Goal: Task Accomplishment & Management: Manage account settings

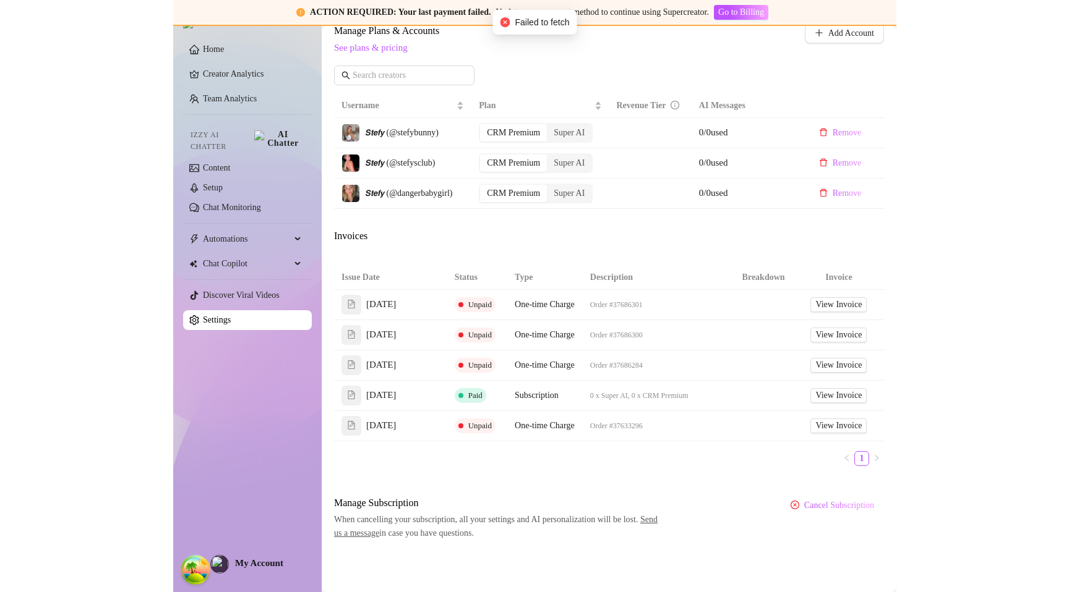
scroll to position [669, 0]
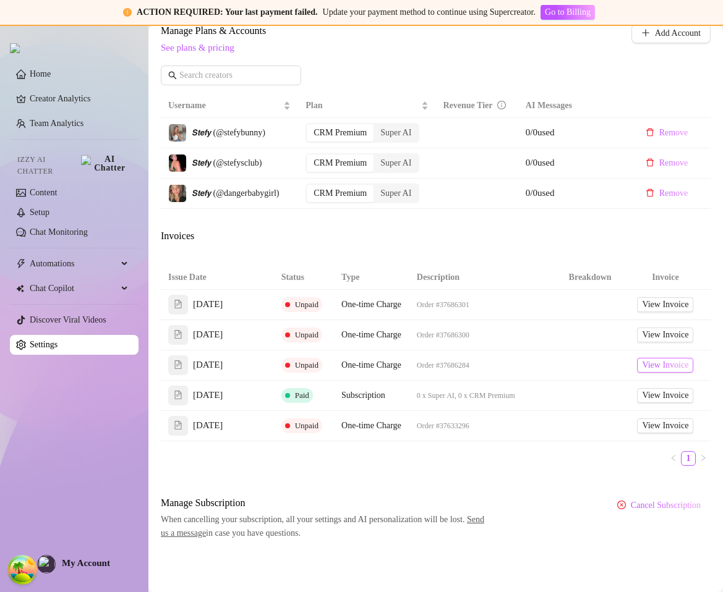
click at [642, 359] on span "View Invoice" at bounding box center [665, 366] width 46 height 14
click at [647, 328] on span "View Invoice" at bounding box center [665, 335] width 46 height 14
click at [655, 298] on span "View Invoice" at bounding box center [665, 305] width 46 height 14
click at [642, 359] on span "View Invoice" at bounding box center [665, 366] width 46 height 14
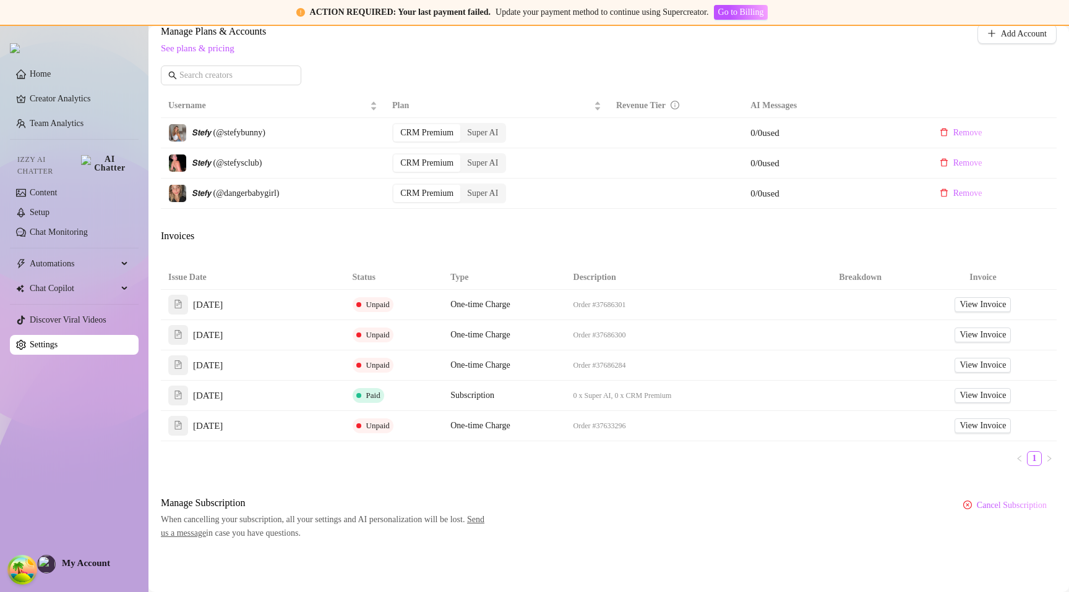
click at [582, 229] on div "Invoices" at bounding box center [608, 237] width 895 height 17
click at [558, 226] on div "Attention: Payment Transaction Failed There was a problem charging your credit …" at bounding box center [608, 86] width 895 height 908
drag, startPoint x: 397, startPoint y: 367, endPoint x: 358, endPoint y: 365, distance: 39.0
click at [358, 365] on td "Unpaid" at bounding box center [394, 366] width 98 height 30
click at [357, 365] on span at bounding box center [358, 365] width 5 height 5
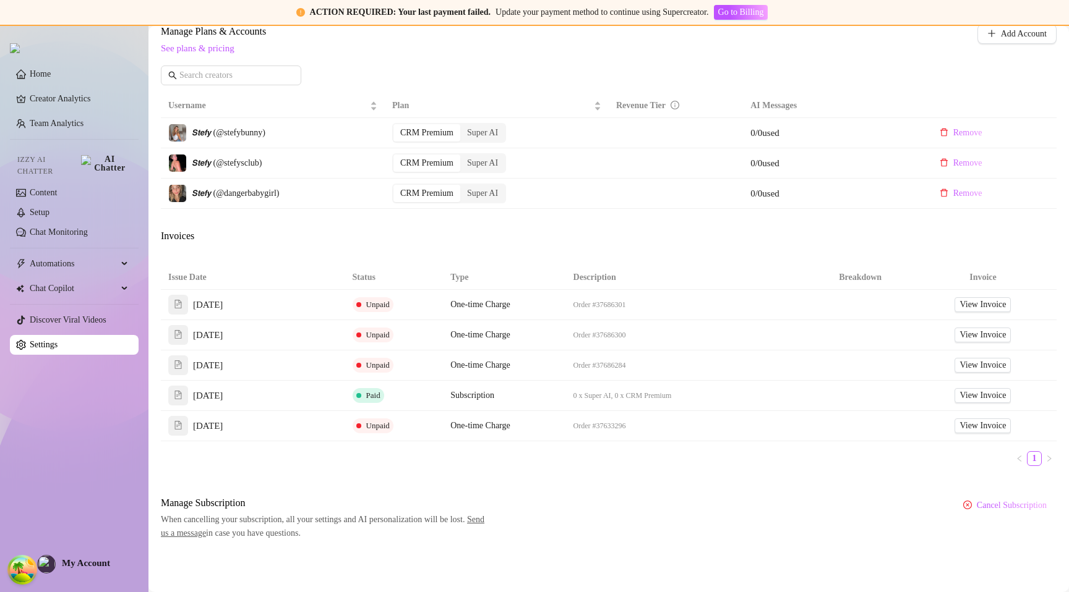
click at [368, 365] on span "Unpaid" at bounding box center [377, 364] width 23 height 9
click at [385, 365] on span "Unpaid" at bounding box center [377, 364] width 23 height 9
click at [390, 367] on span "Unpaid" at bounding box center [372, 365] width 41 height 15
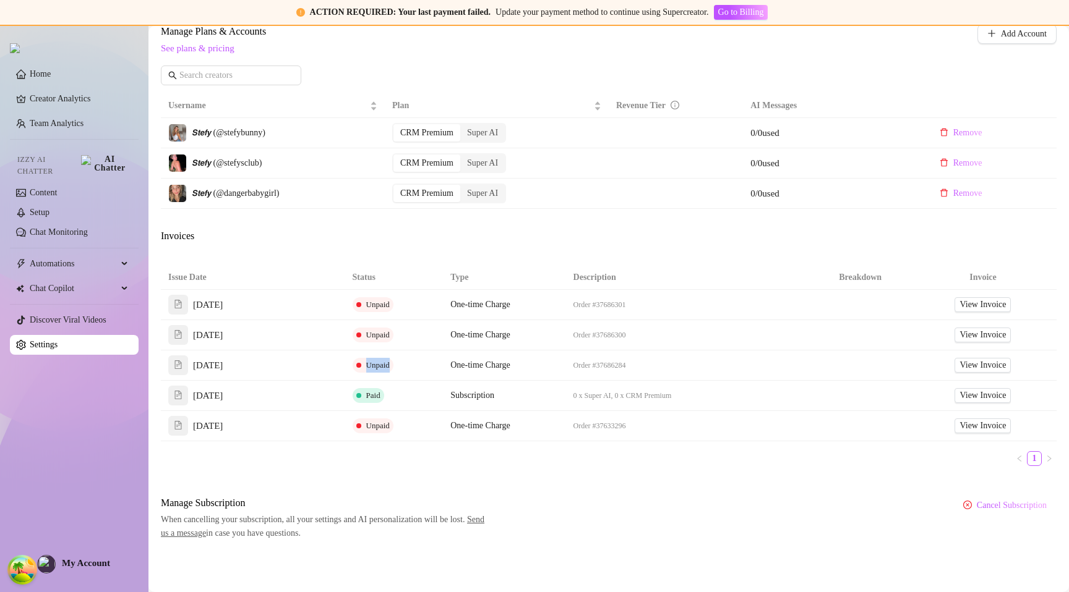
drag, startPoint x: 390, startPoint y: 367, endPoint x: 359, endPoint y: 367, distance: 30.9
click at [359, 367] on span "Unpaid" at bounding box center [372, 365] width 41 height 15
click at [369, 367] on span "Unpaid" at bounding box center [377, 364] width 23 height 9
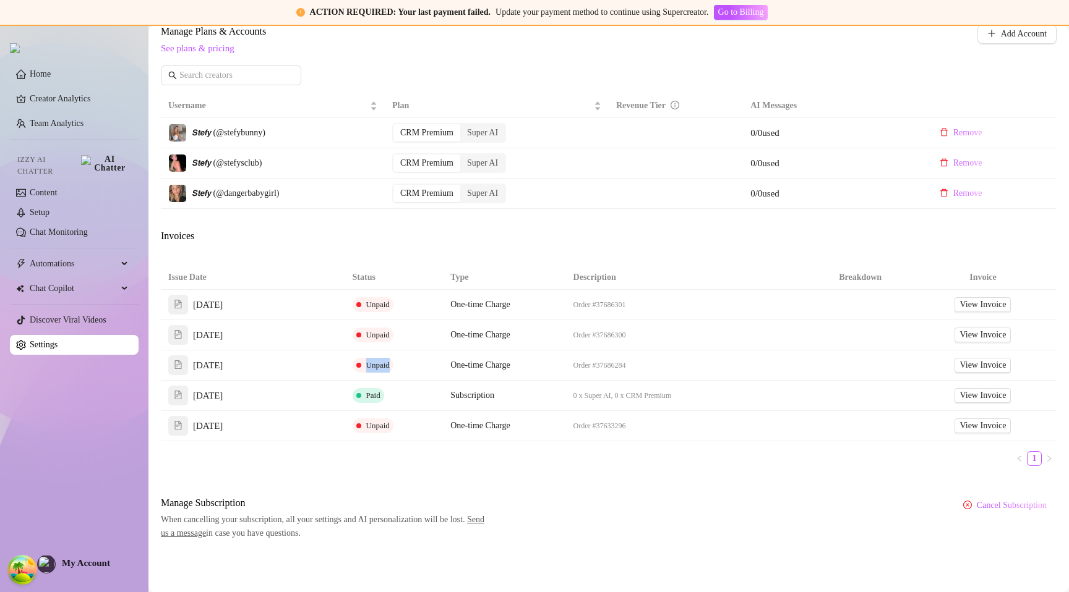
click at [369, 363] on span "Unpaid" at bounding box center [377, 364] width 23 height 9
click at [369, 343] on td "Unpaid" at bounding box center [394, 335] width 98 height 30
click at [369, 338] on span "Unpaid" at bounding box center [377, 334] width 23 height 9
click at [369, 359] on span "Unpaid" at bounding box center [372, 365] width 41 height 15
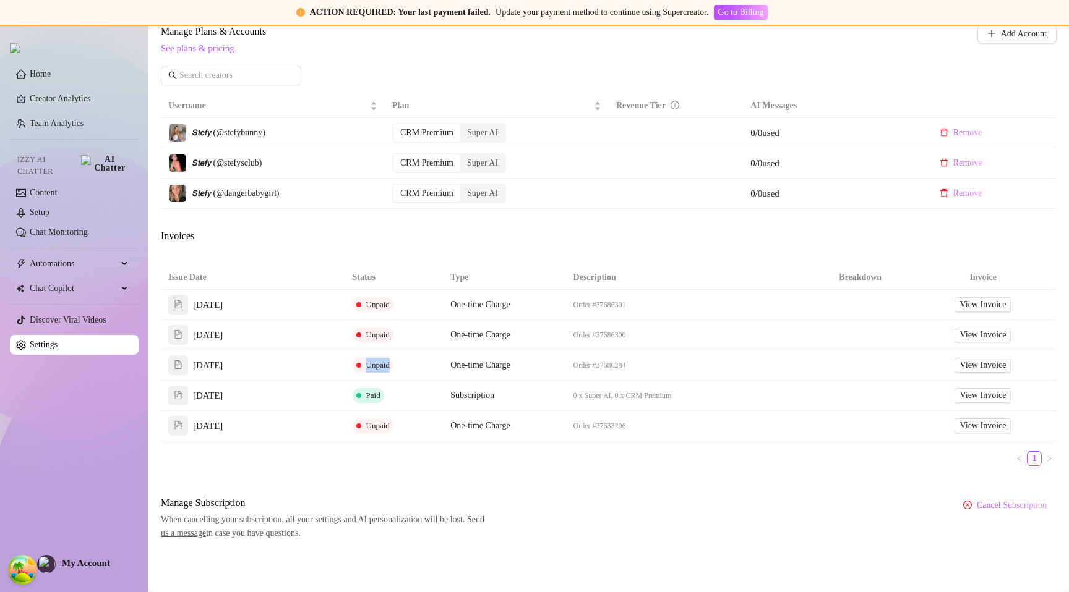
click at [369, 359] on span "Unpaid" at bounding box center [372, 365] width 41 height 15
click at [372, 359] on span "Unpaid" at bounding box center [372, 365] width 41 height 15
click at [372, 365] on span "Unpaid" at bounding box center [377, 364] width 23 height 9
click at [375, 365] on span "Unpaid" at bounding box center [377, 364] width 23 height 9
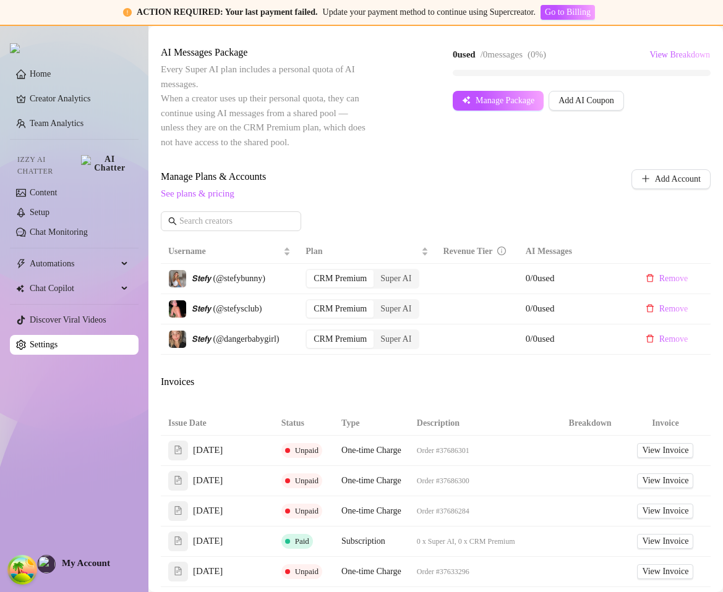
scroll to position [639, 0]
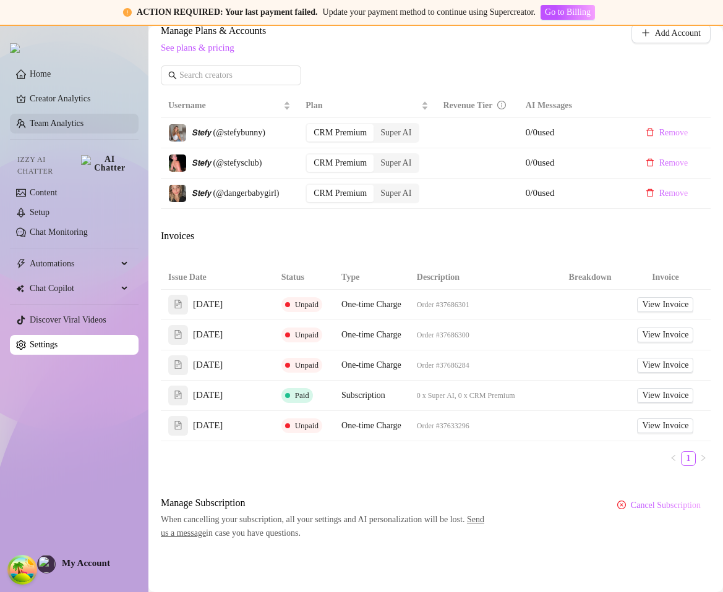
click at [69, 124] on link "Team Analytics" at bounding box center [57, 123] width 54 height 9
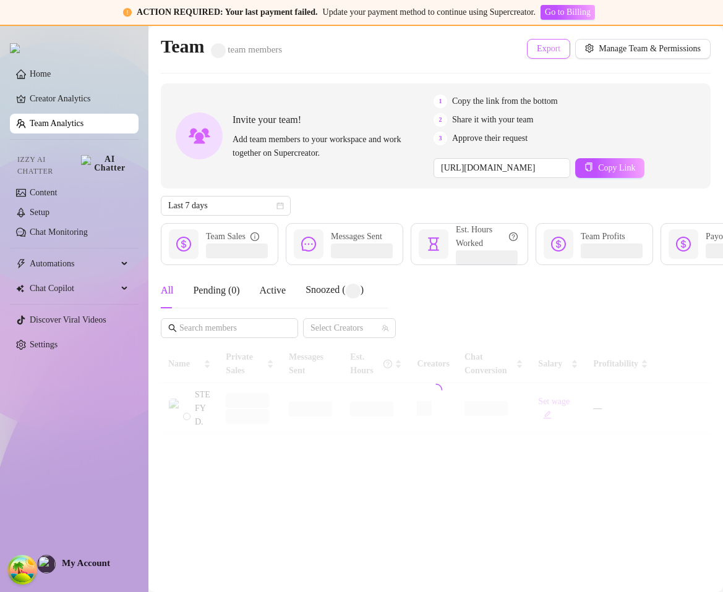
click at [551, 45] on button "Export" at bounding box center [548, 49] width 43 height 20
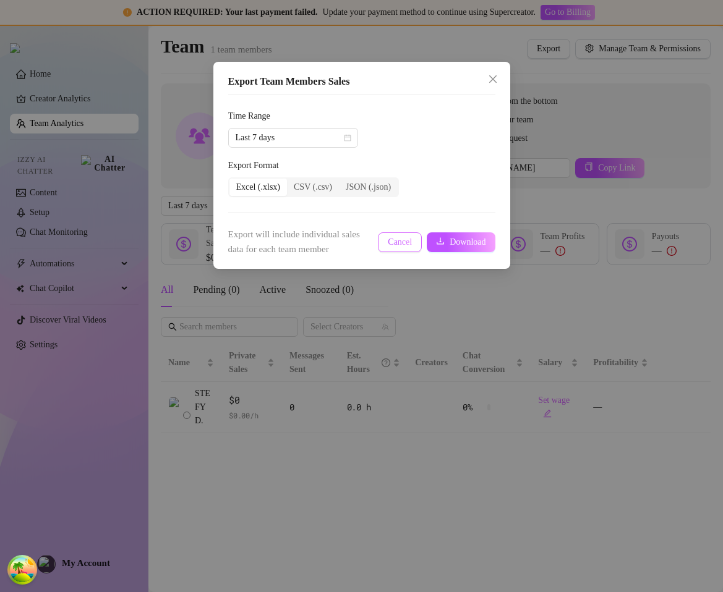
click at [406, 237] on span "Cancel" at bounding box center [400, 242] width 24 height 10
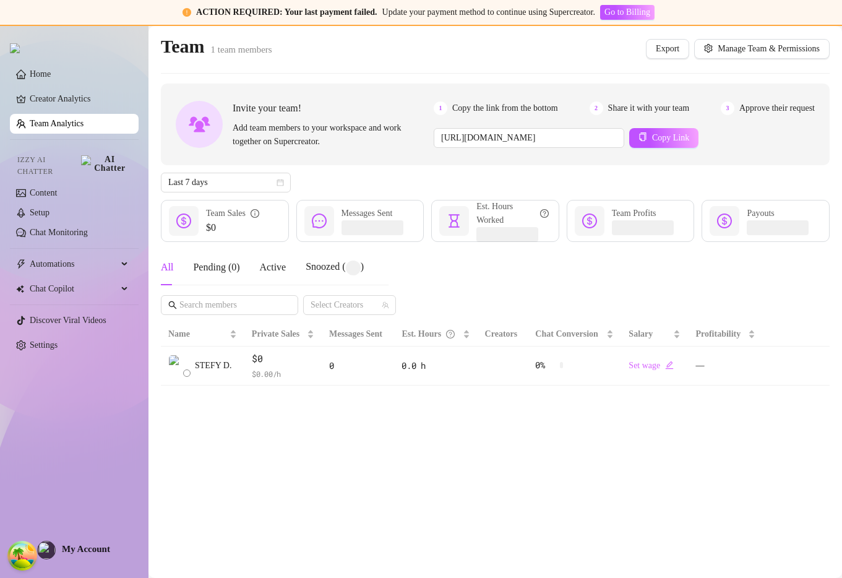
click at [596, 296] on div "All Pending ( 0 ) Active Snoozed ( ) Select Creators" at bounding box center [495, 282] width 668 height 66
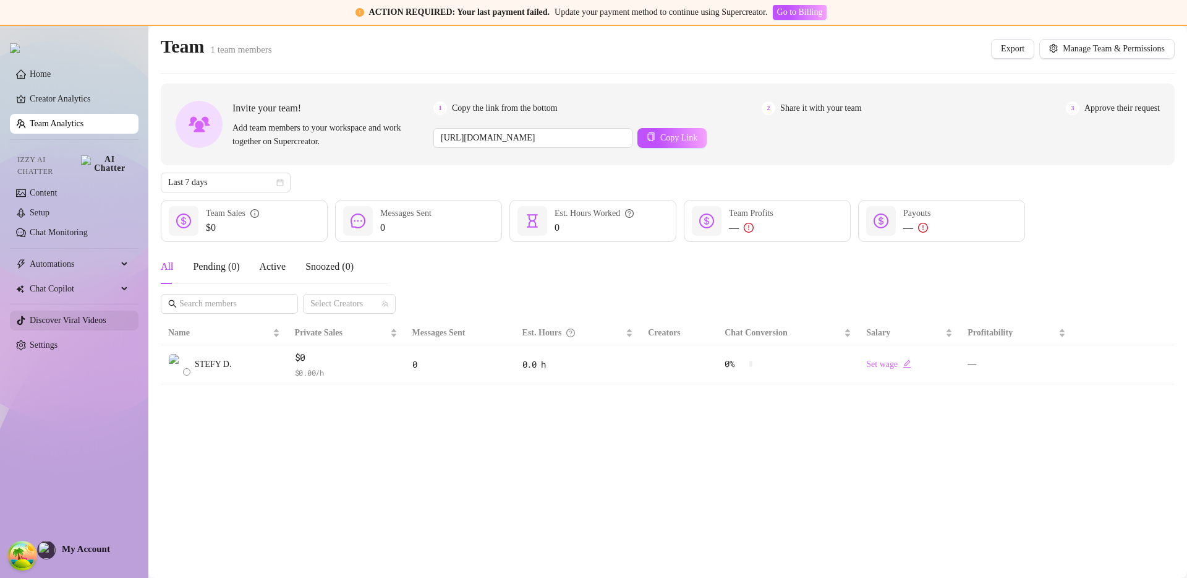
drag, startPoint x: 66, startPoint y: 339, endPoint x: 117, endPoint y: 311, distance: 58.7
click at [58, 341] on link "Settings" at bounding box center [44, 344] width 28 height 9
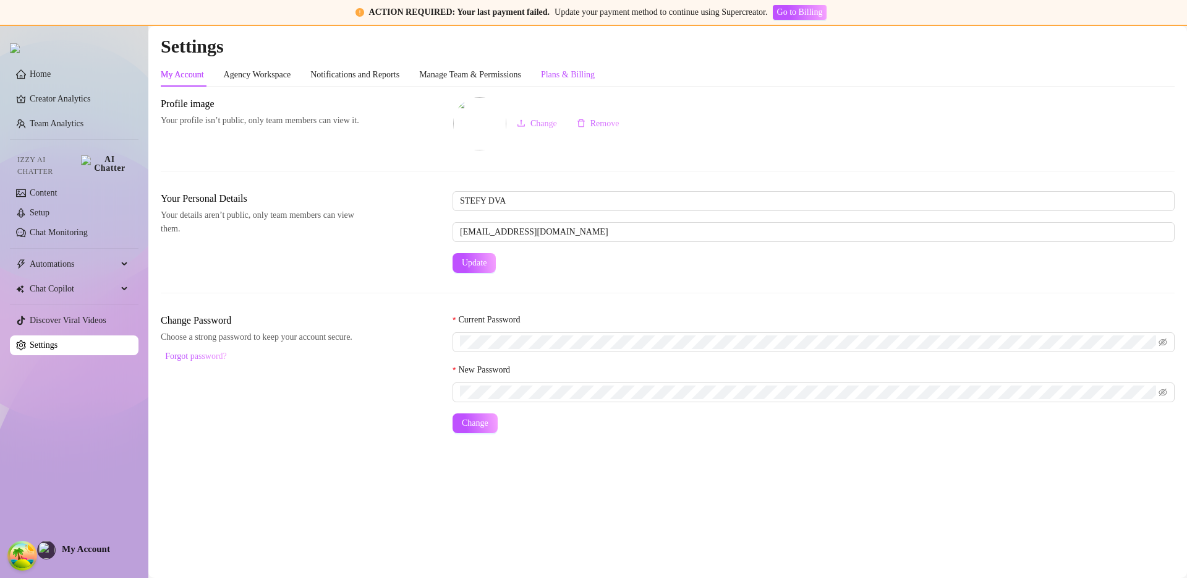
click at [591, 76] on div "Plans & Billing" at bounding box center [568, 75] width 54 height 14
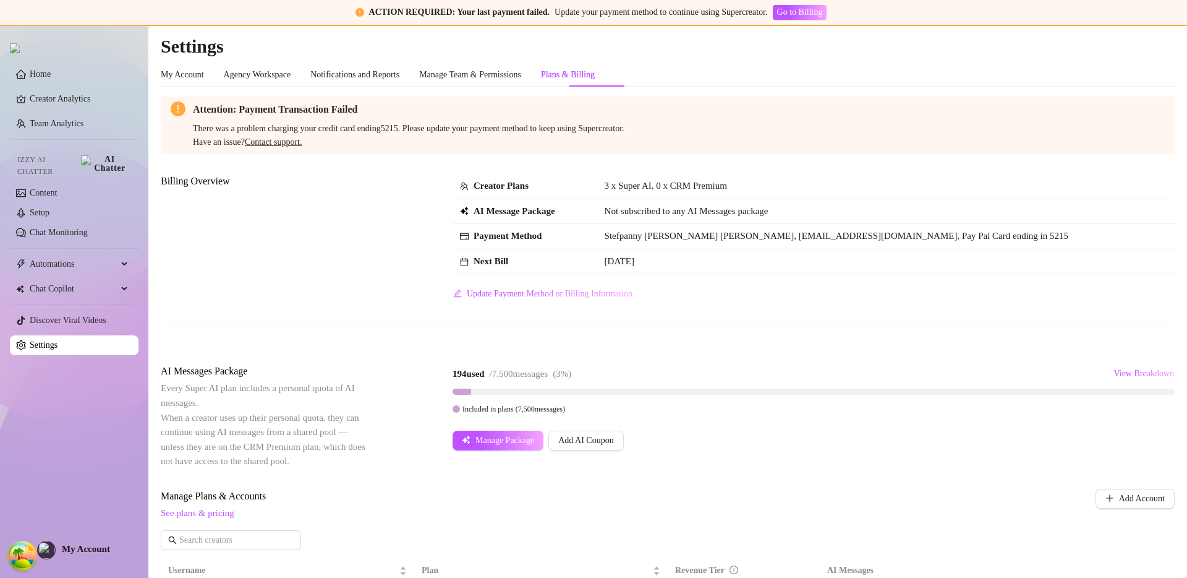
click at [829, 261] on td "[DATE]" at bounding box center [886, 261] width 578 height 25
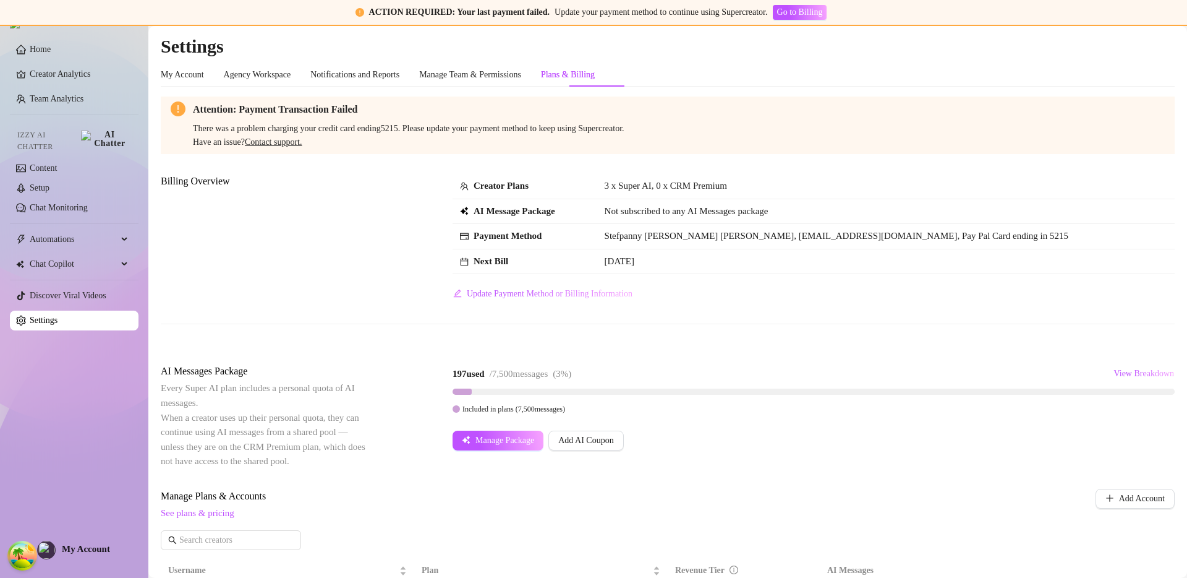
scroll to position [479, 0]
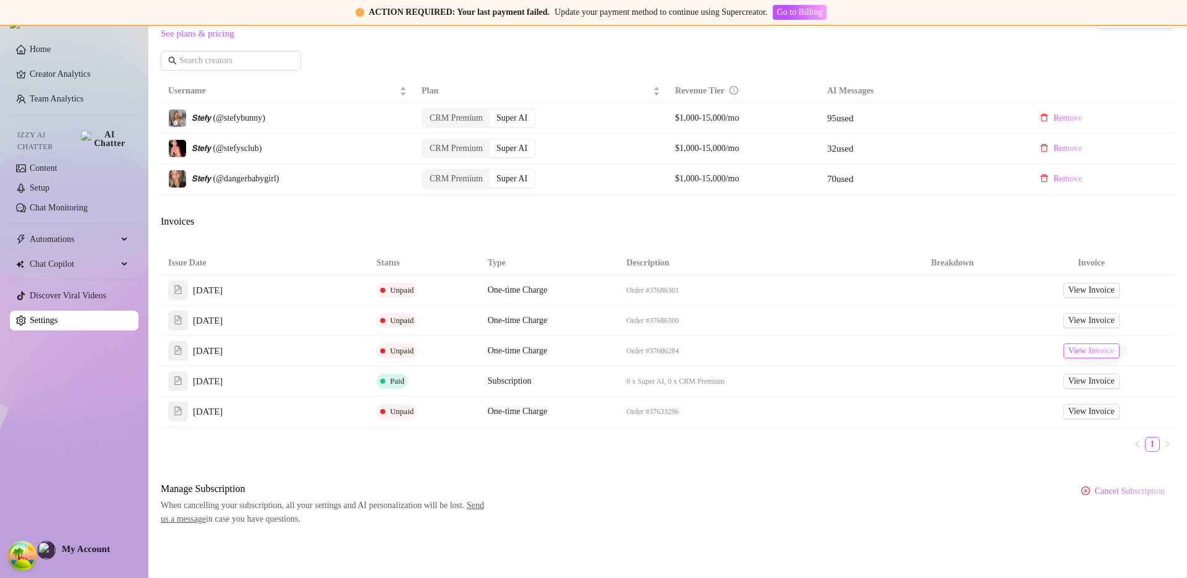
click at [1099, 352] on span "View Invoice" at bounding box center [1092, 351] width 46 height 14
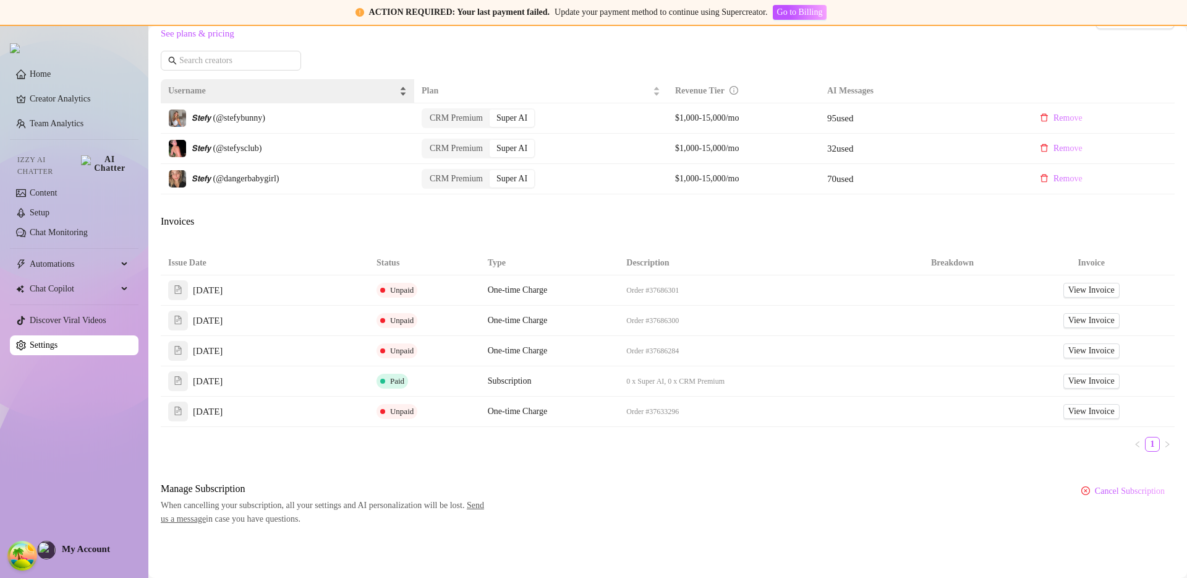
scroll to position [0, 0]
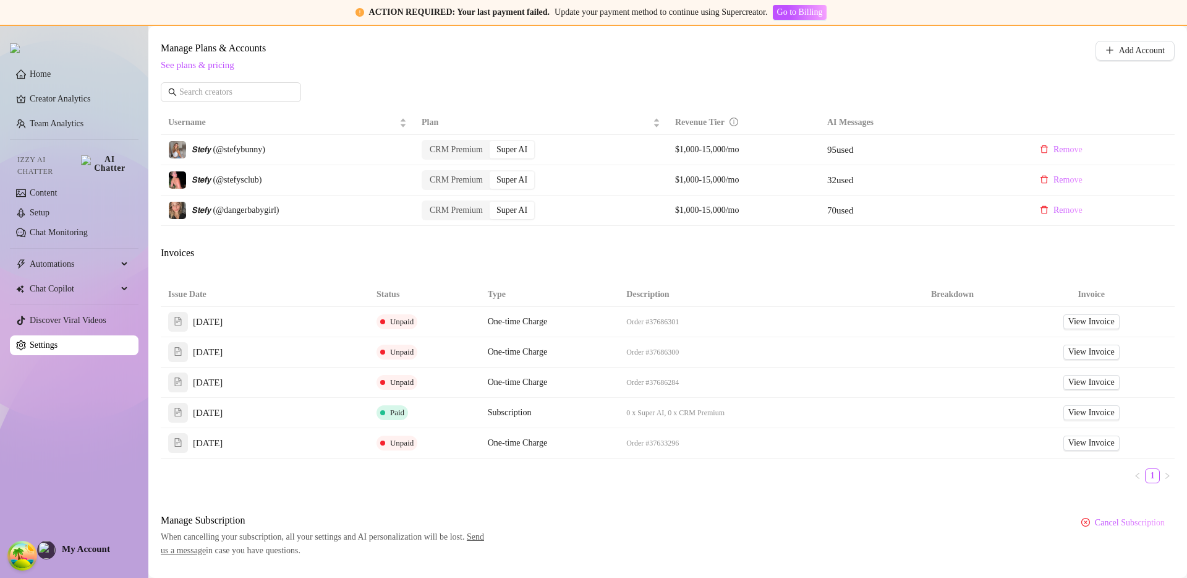
click at [469, 235] on div "Attention: Payment Transaction Failed There was a problem charging your credit …" at bounding box center [668, 103] width 1014 height 908
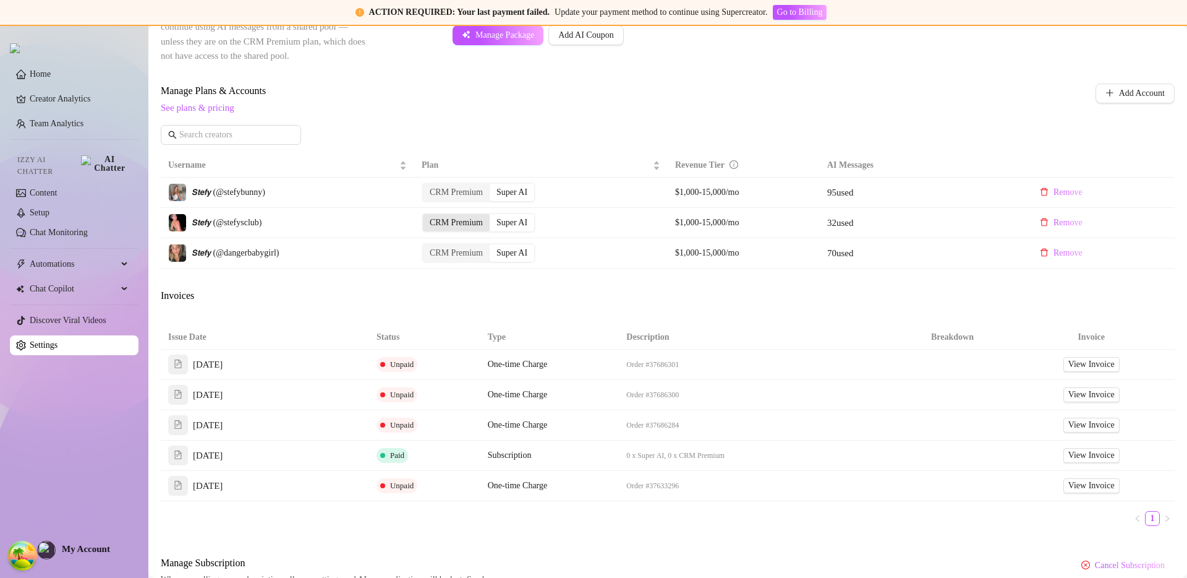
scroll to position [399, 0]
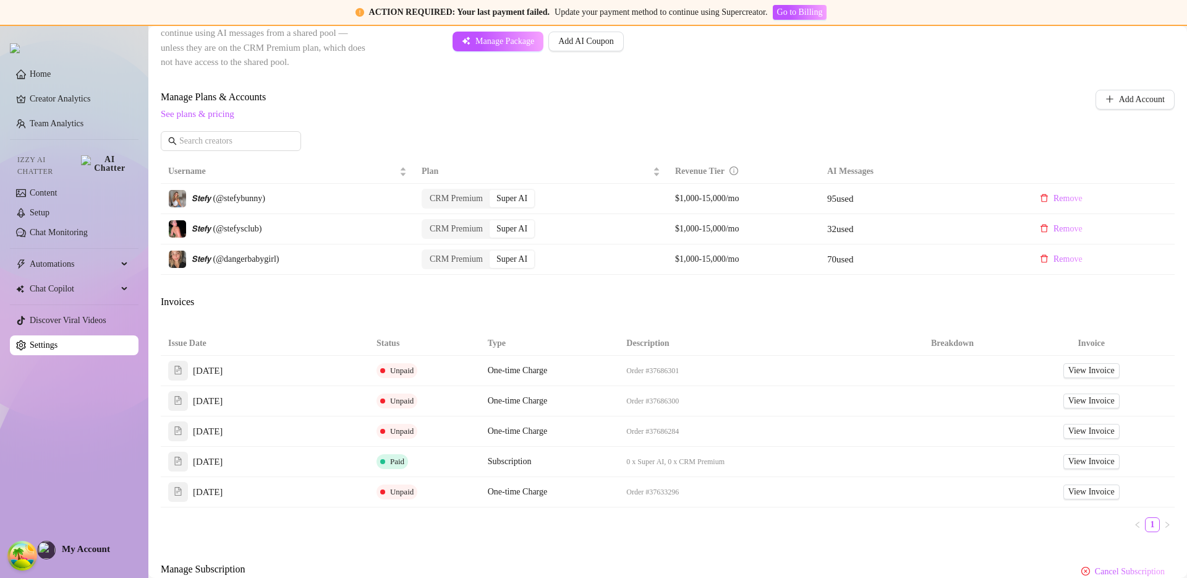
click at [662, 306] on div "Invoices" at bounding box center [668, 302] width 1014 height 17
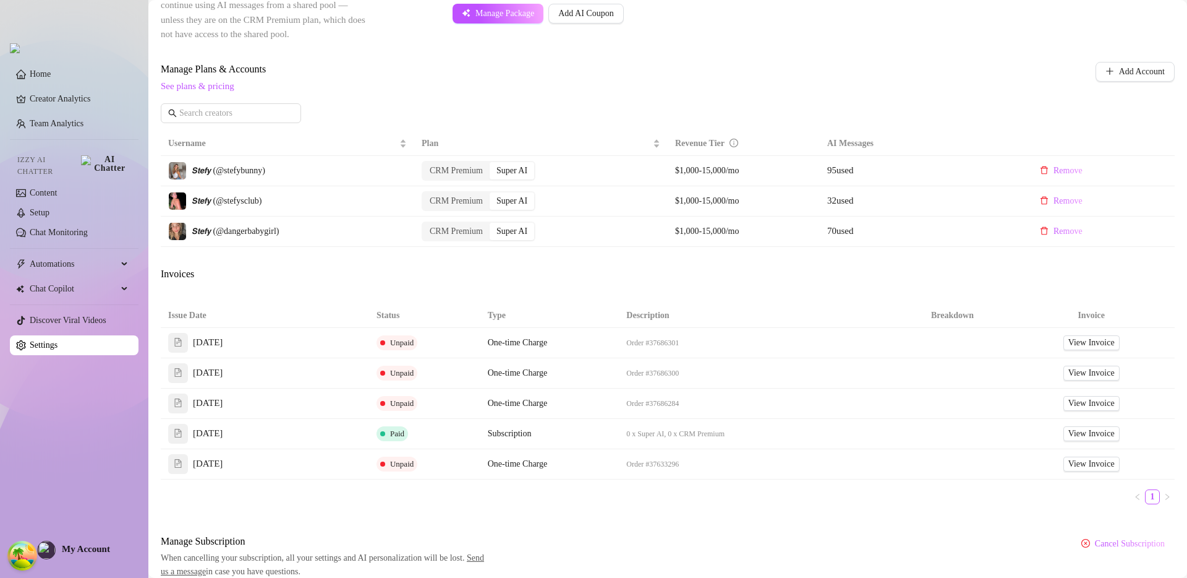
scroll to position [323, 0]
click at [1077, 440] on span "View Invoice" at bounding box center [1092, 434] width 46 height 14
